Goal: Transaction & Acquisition: Purchase product/service

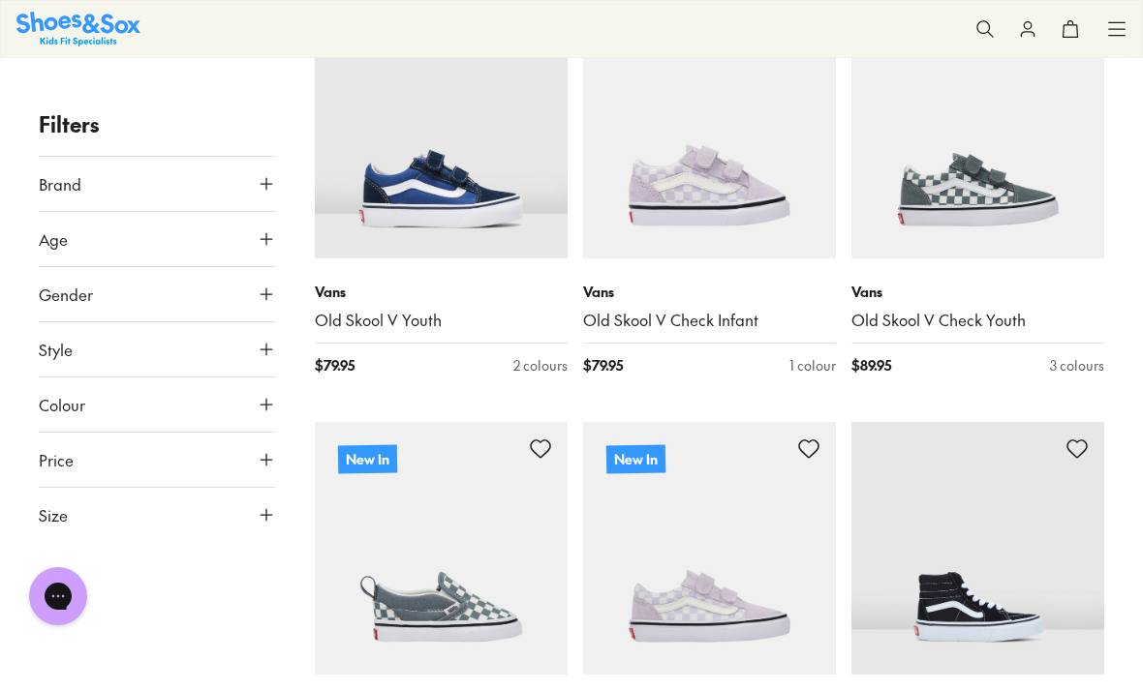
click at [601, 292] on p "Vans" at bounding box center [709, 292] width 253 height 20
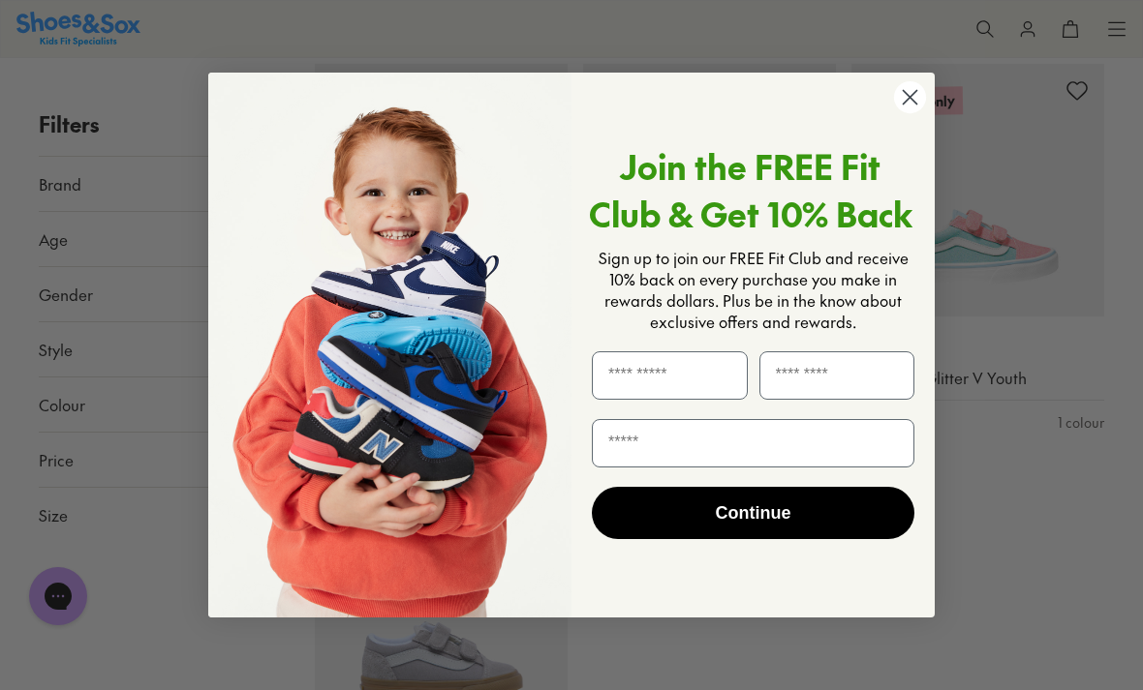
scroll to position [2807, 0]
click at [900, 113] on circle "Close dialog" at bounding box center [910, 97] width 32 height 32
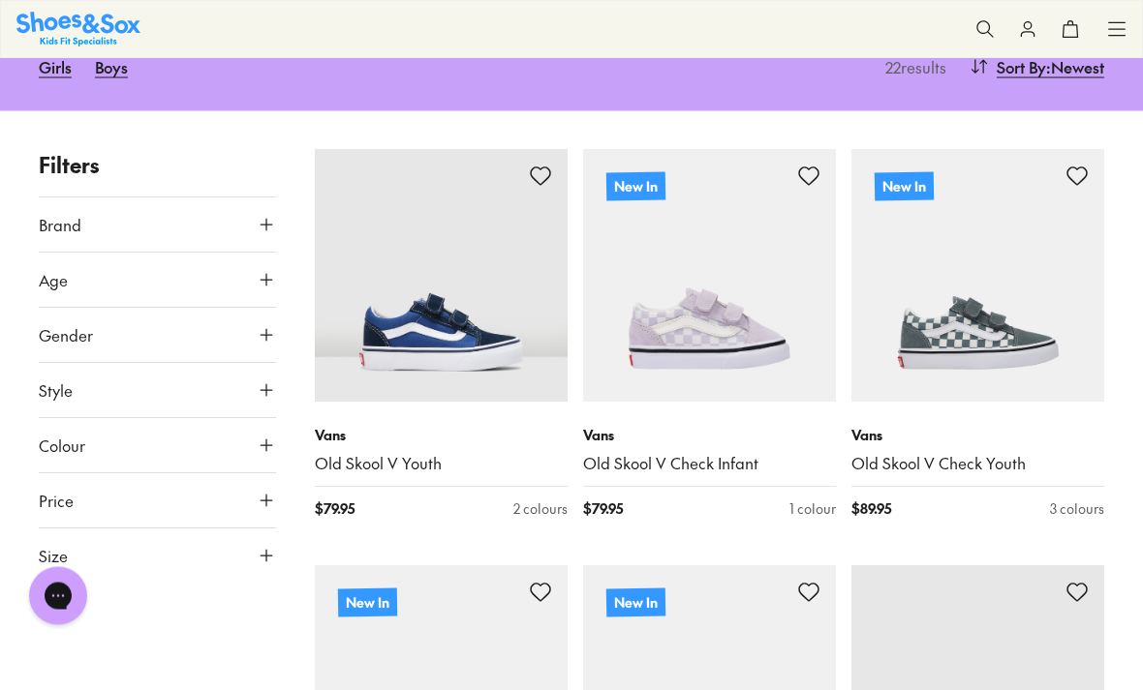
scroll to position [217, 0]
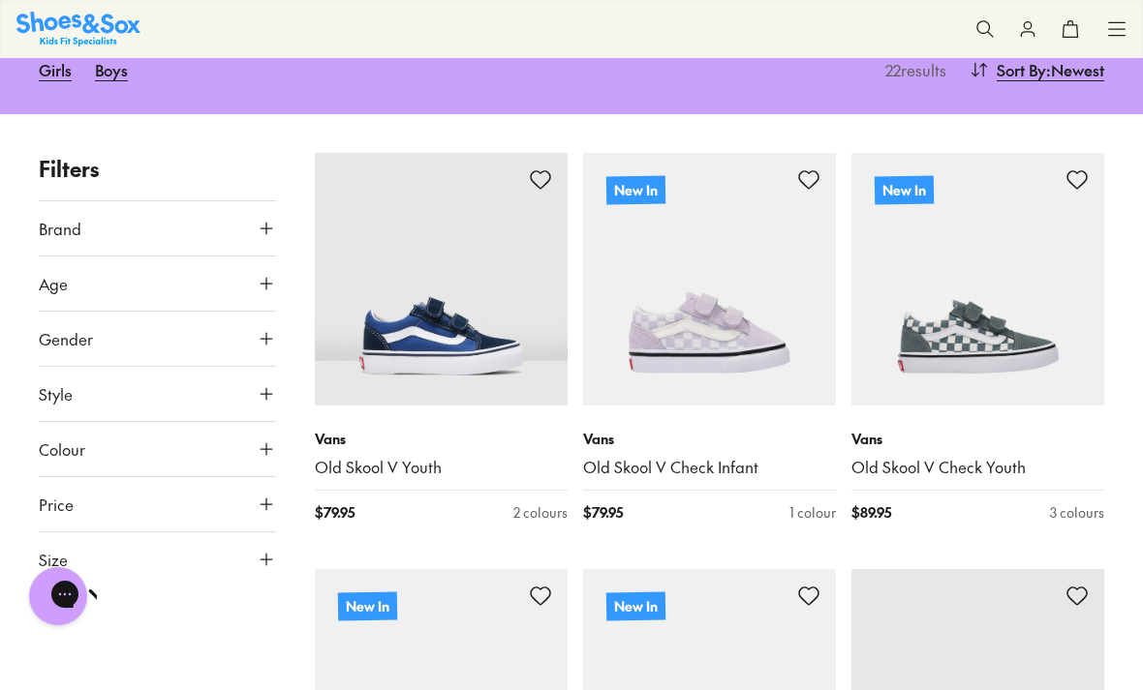
click at [349, 404] on img at bounding box center [441, 279] width 253 height 253
click at [731, 357] on img at bounding box center [709, 279] width 253 height 253
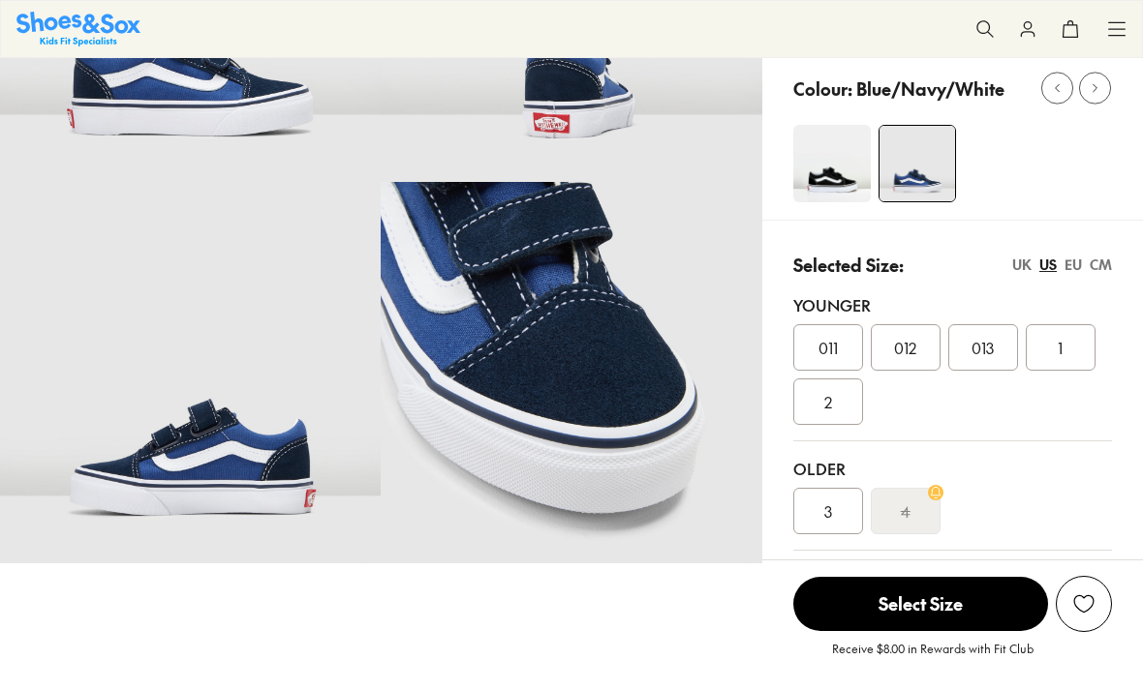
scroll to position [309, 0]
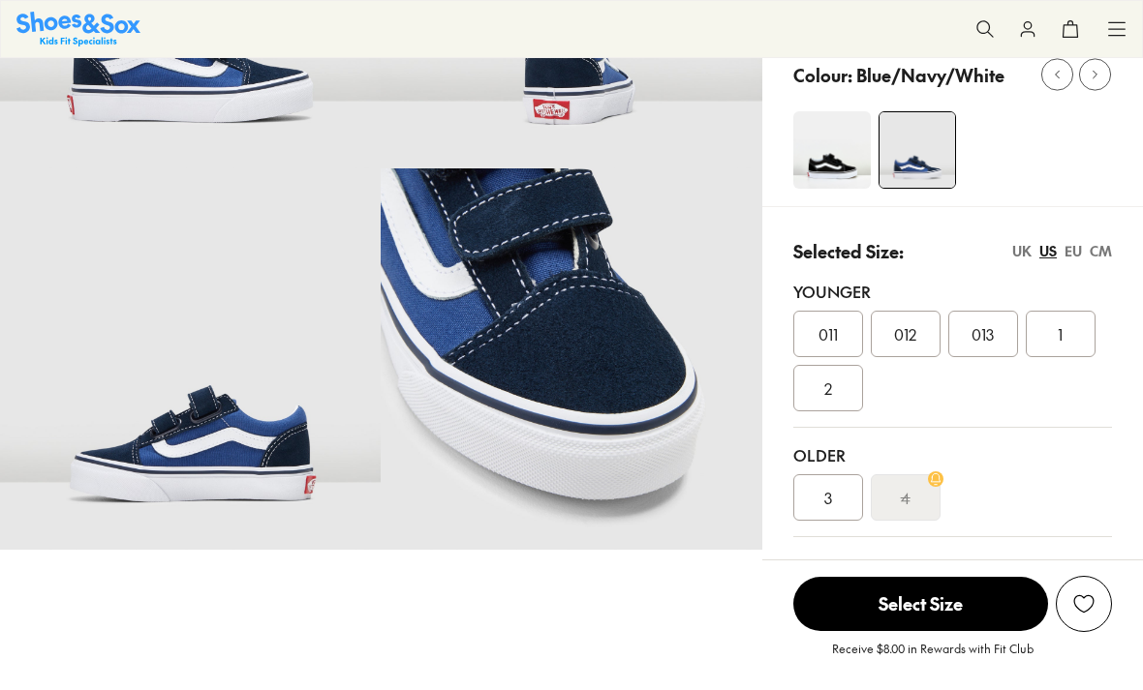
select select "*"
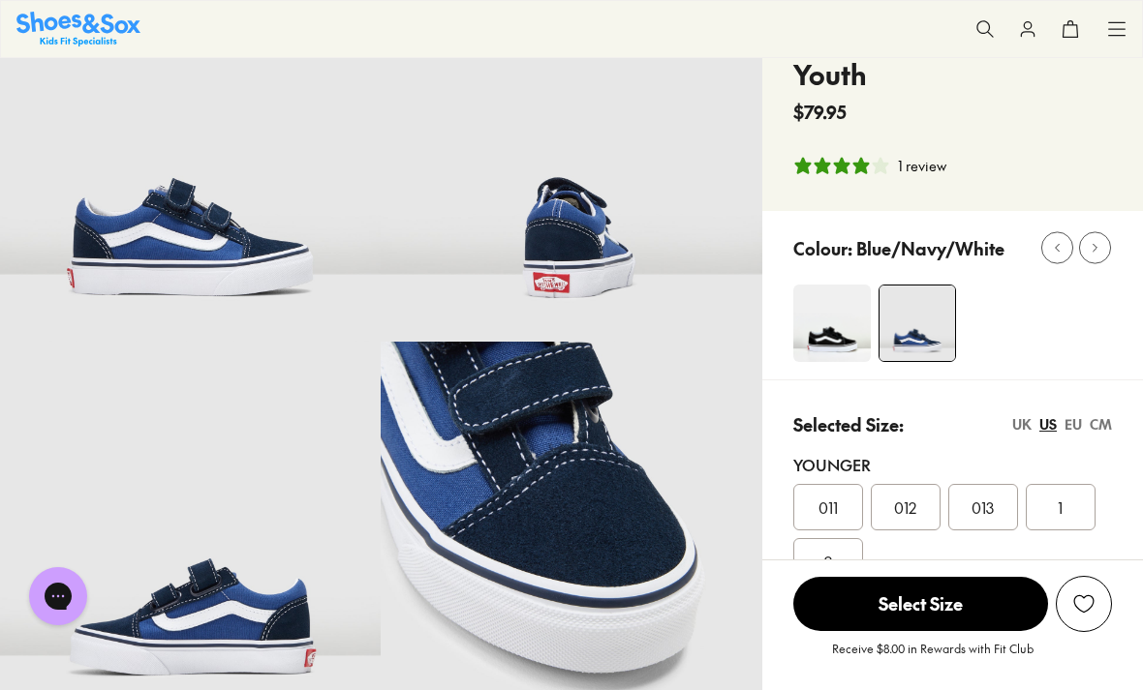
scroll to position [0, 0]
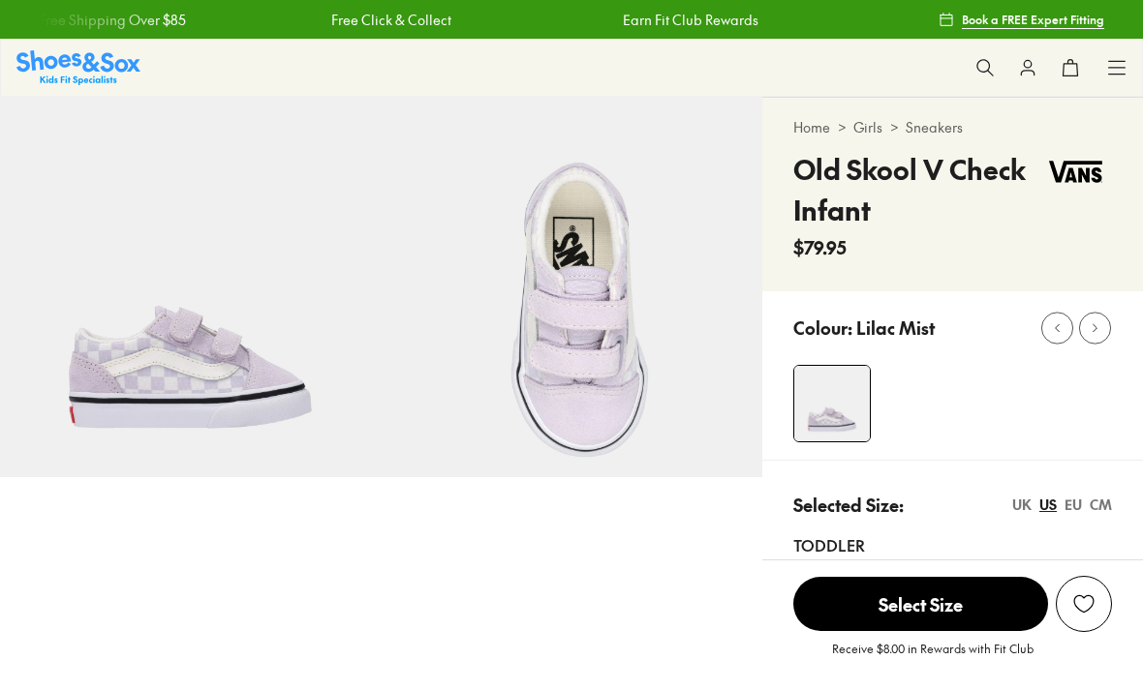
select select "*"
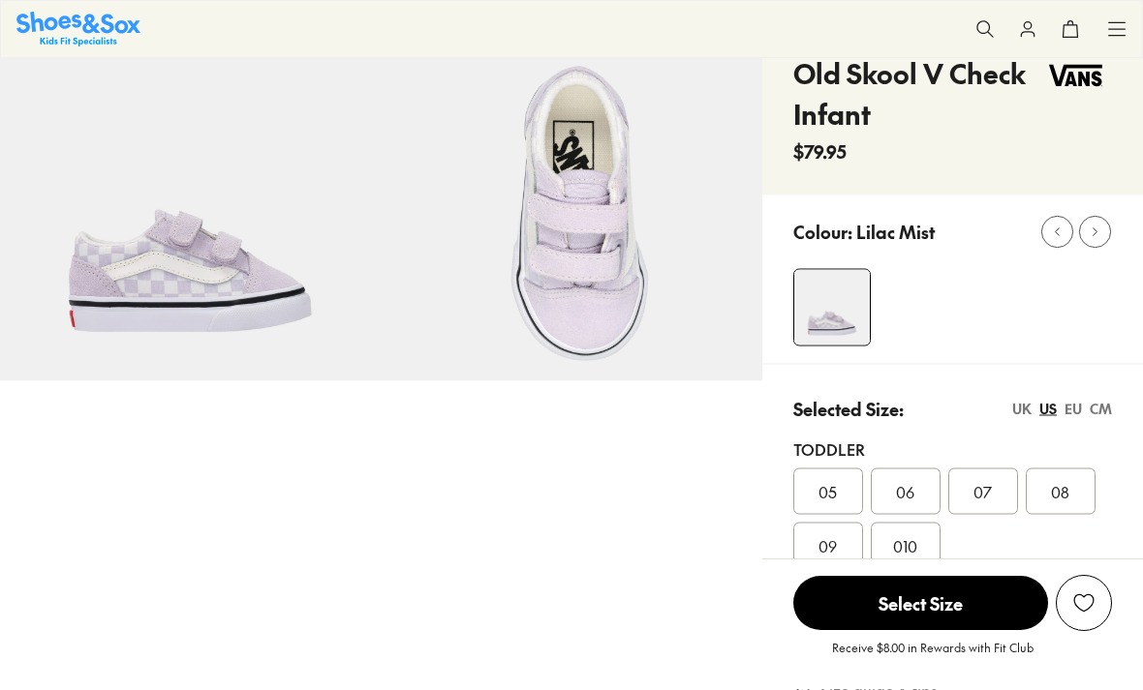
scroll to position [93, 0]
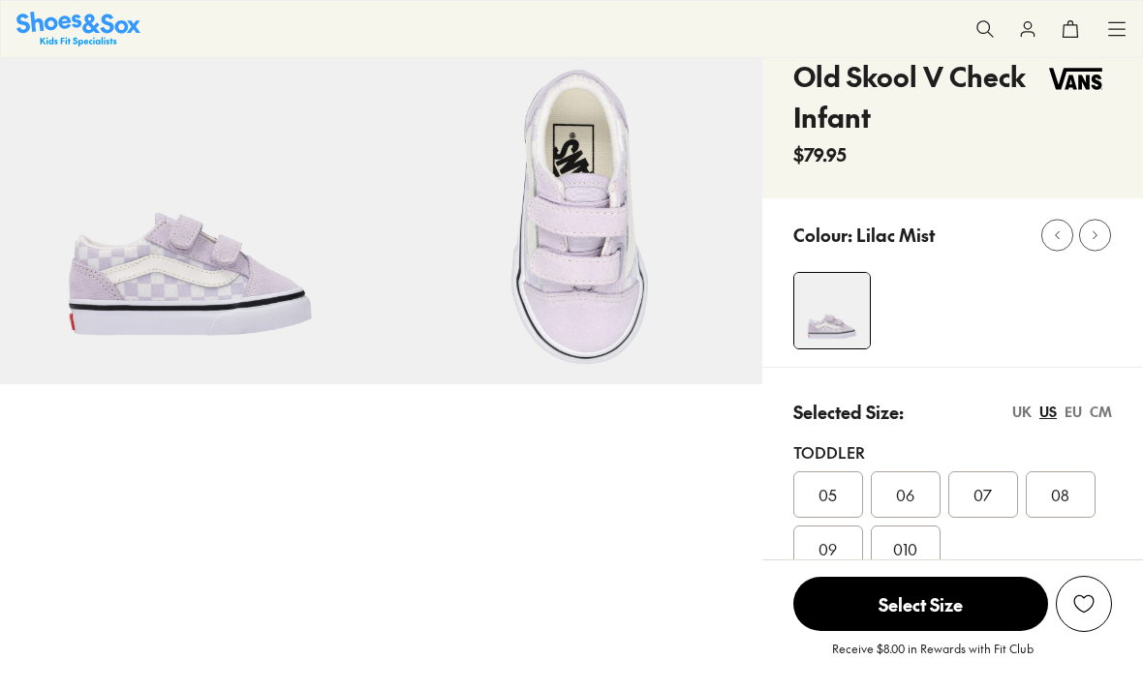
click at [1086, 503] on div "08" at bounding box center [1060, 495] width 70 height 46
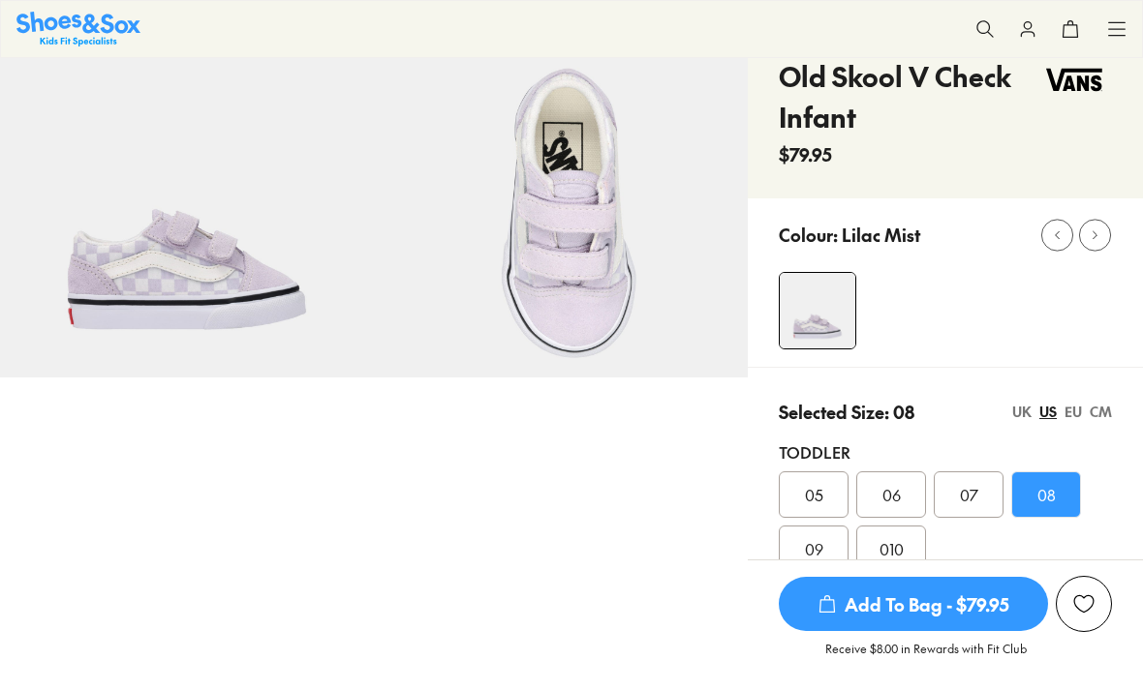
click at [956, 631] on span "Add To Bag - $79.95" at bounding box center [912, 604] width 269 height 54
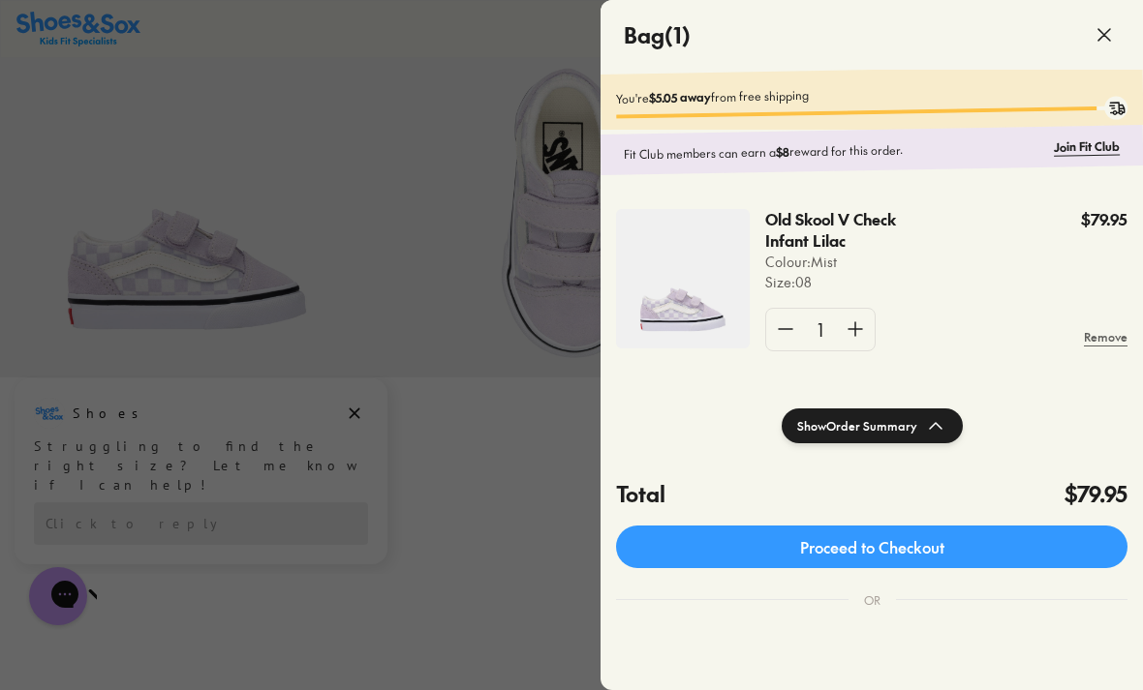
click at [393, 287] on div at bounding box center [571, 345] width 1143 height 690
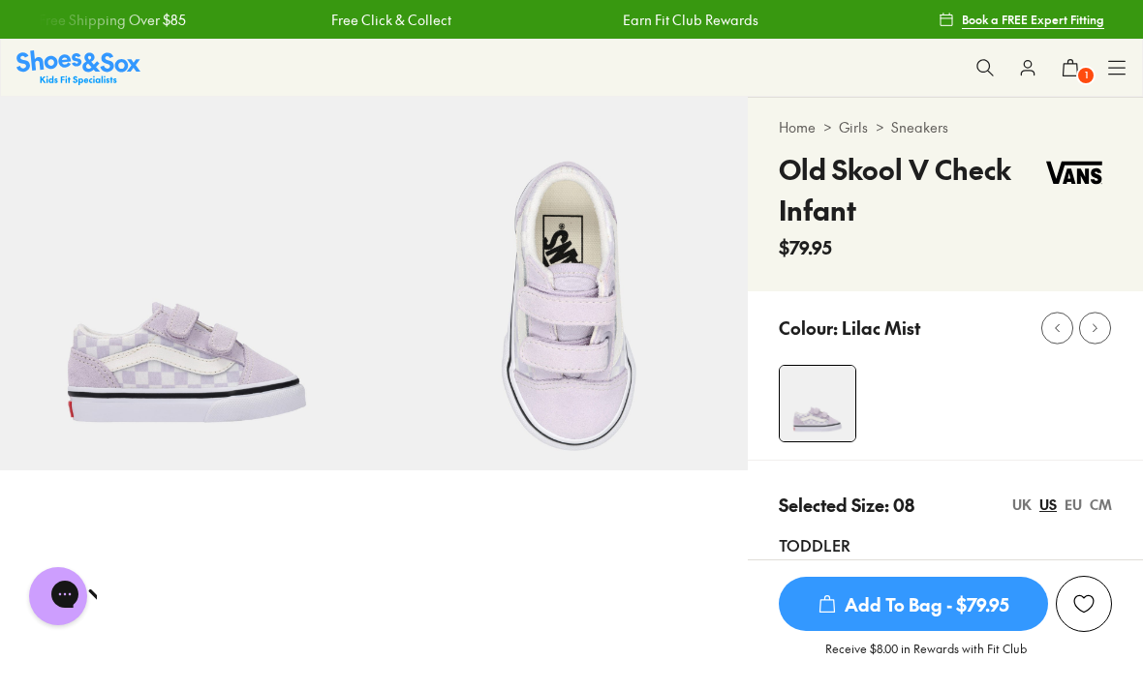
click at [367, 412] on img at bounding box center [187, 284] width 374 height 374
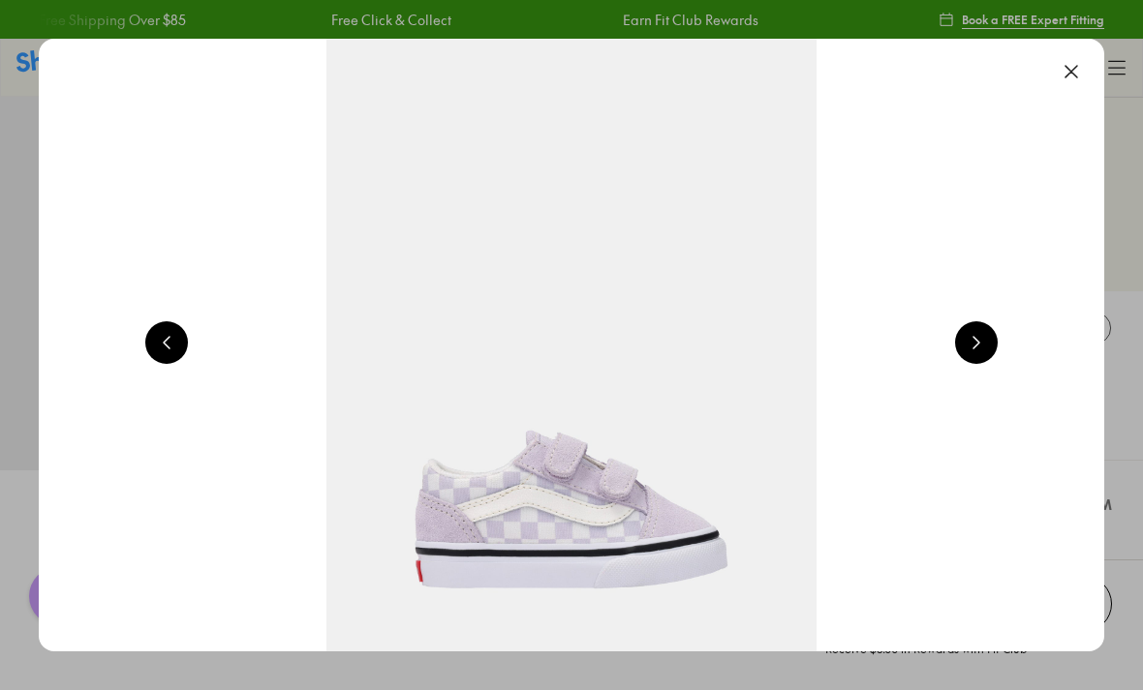
click at [965, 347] on button at bounding box center [976, 342] width 43 height 43
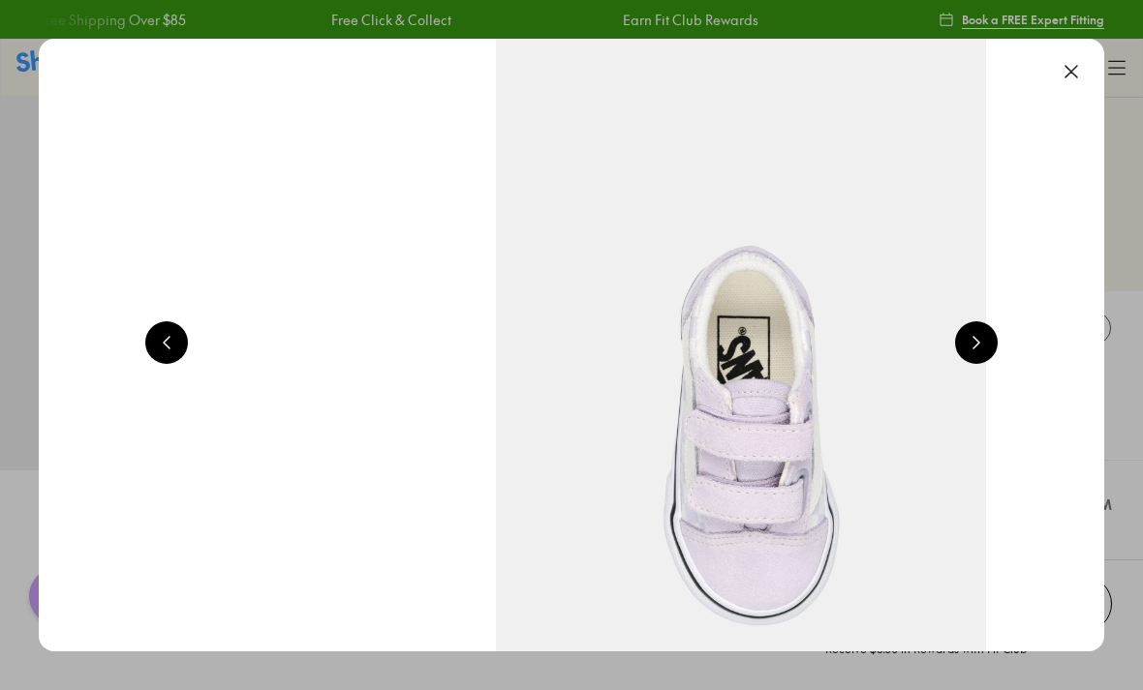
scroll to position [0, 2130]
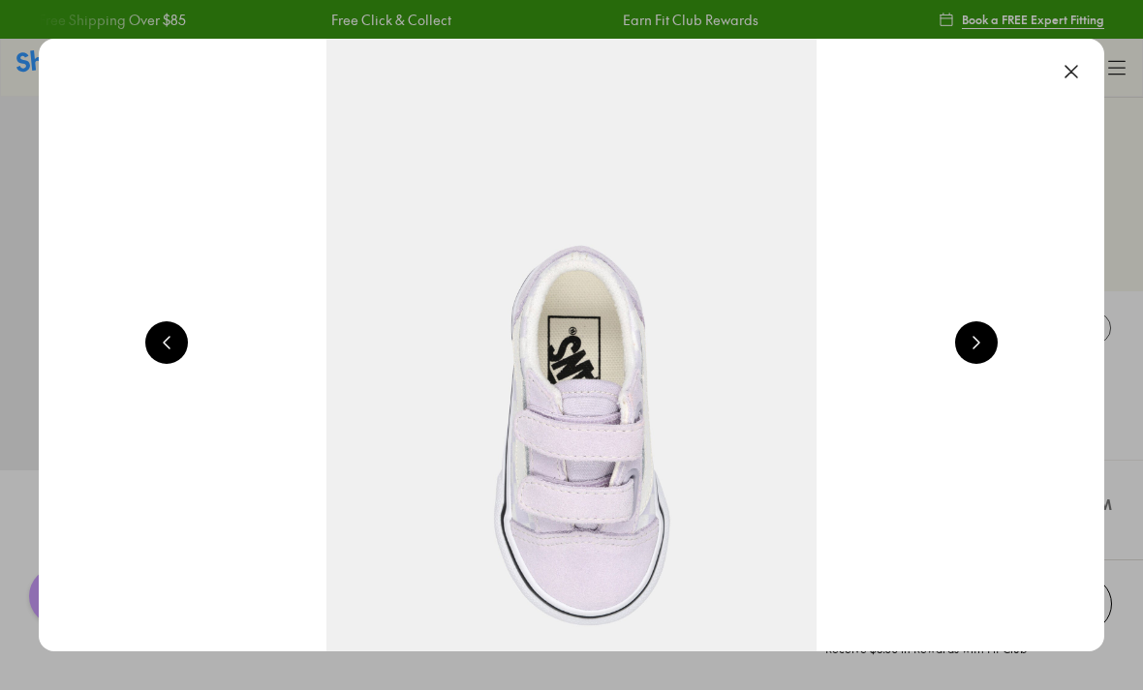
click at [1000, 336] on img at bounding box center [571, 345] width 1065 height 613
click at [1066, 86] on button at bounding box center [1071, 71] width 43 height 43
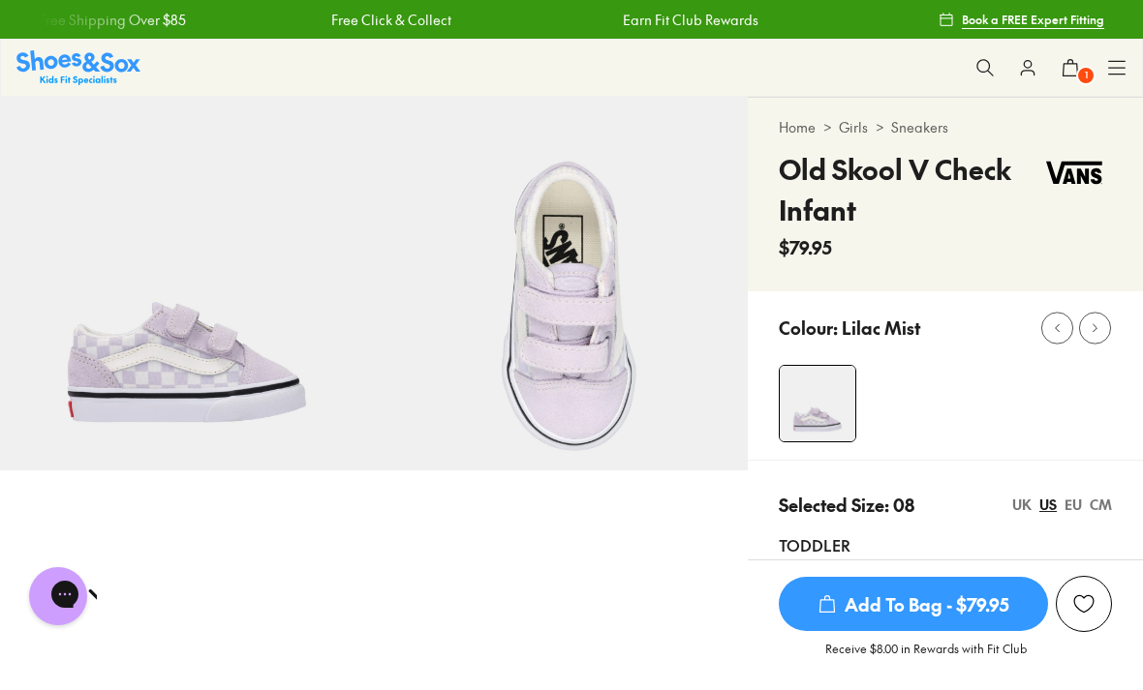
click at [388, 3] on x-scroller "Free Shipping Over $85 Free Click & Collect Earn Fit Club Rewards Free Shipping…" at bounding box center [473, 19] width 869 height 46
